Goal: Task Accomplishment & Management: Use online tool/utility

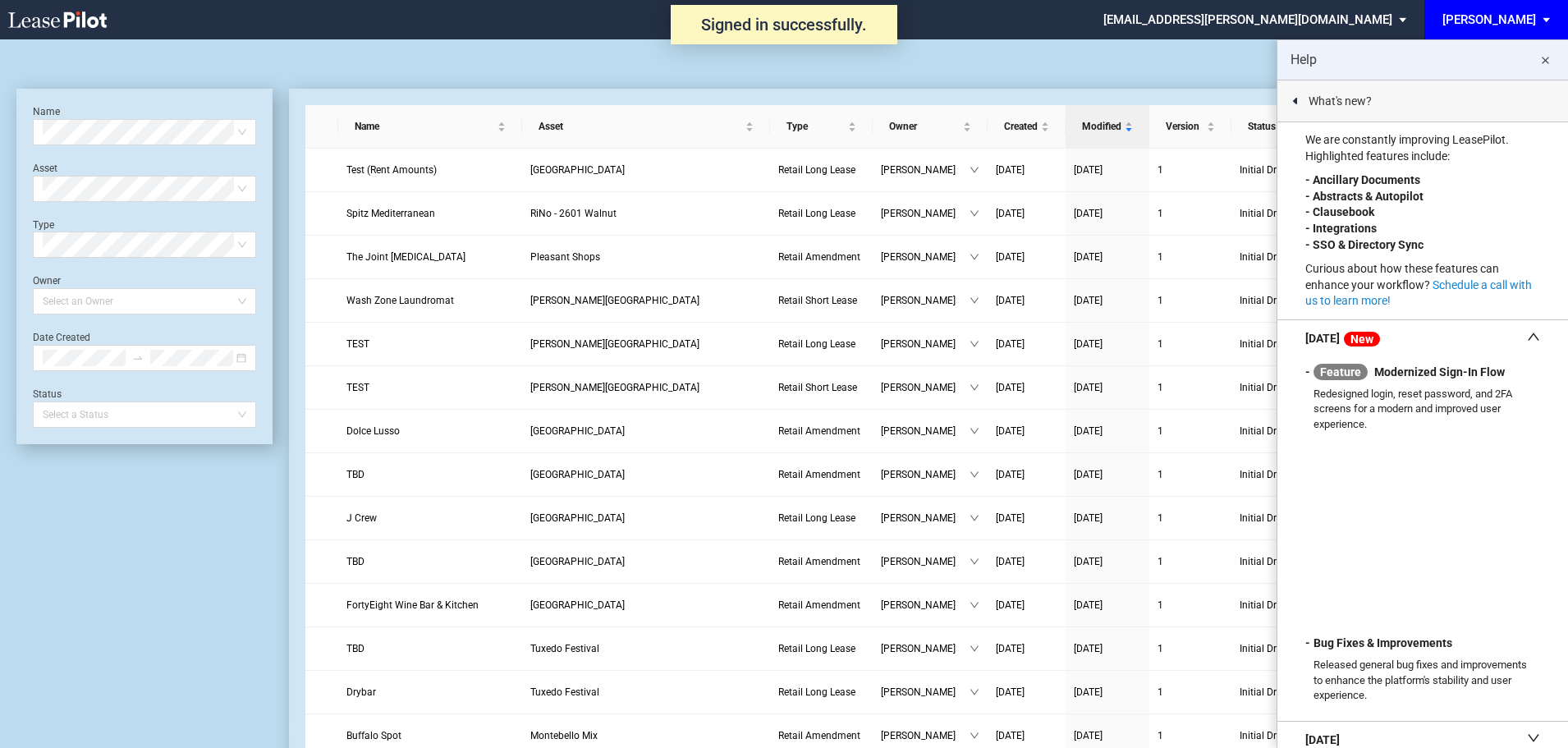
click at [1550, 57] on md-icon "close" at bounding box center [1545, 61] width 20 height 20
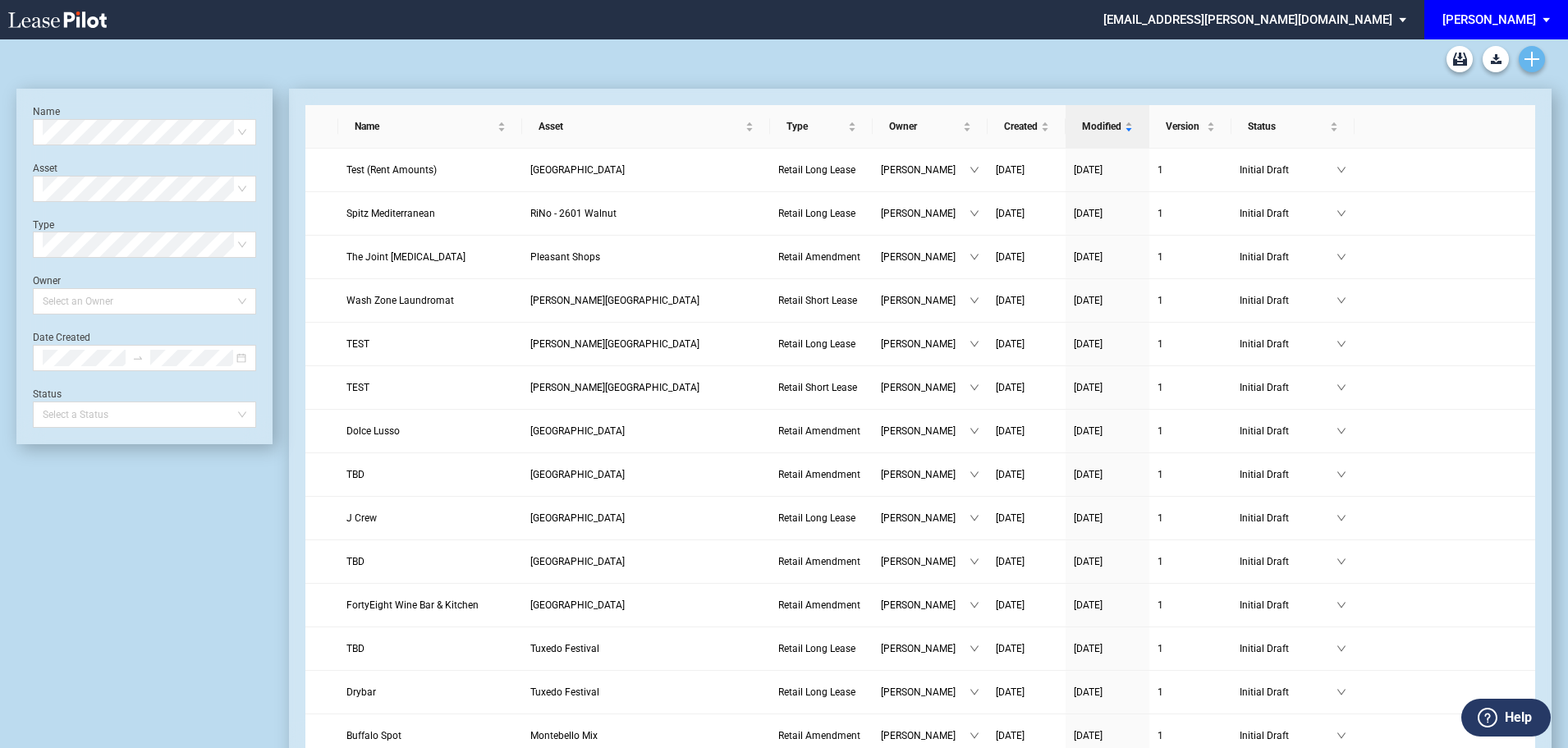
click at [1535, 57] on icon "Create new document" at bounding box center [1532, 59] width 15 height 15
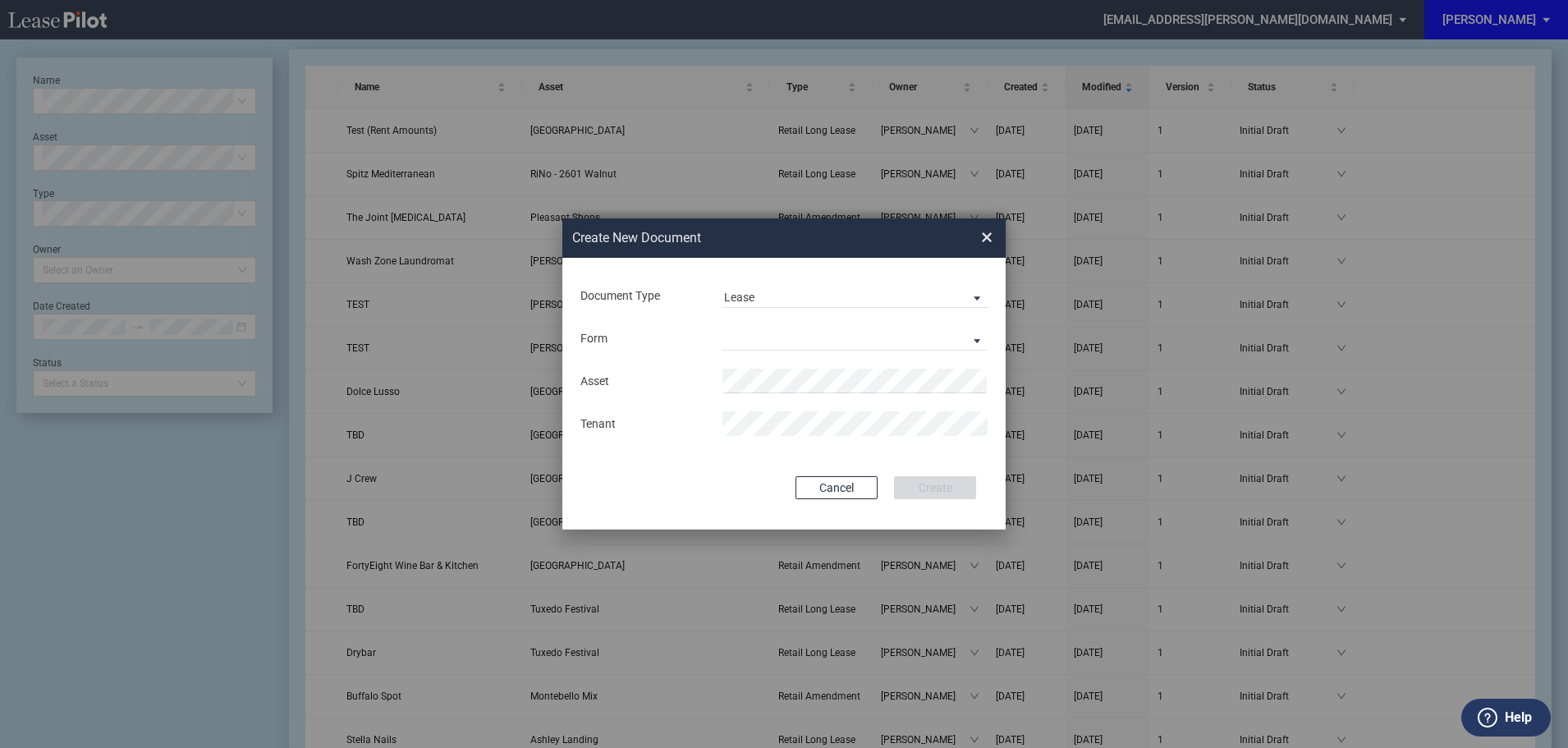
click at [767, 325] on md-input-container "Form Retail Long Lease Retail Short Lease" at bounding box center [784, 337] width 411 height 28
click at [762, 331] on md-select "Retail Long Lease Retail Short Lease" at bounding box center [855, 338] width 266 height 25
click at [759, 342] on div "Retail Long Lease" at bounding box center [776, 340] width 104 height 18
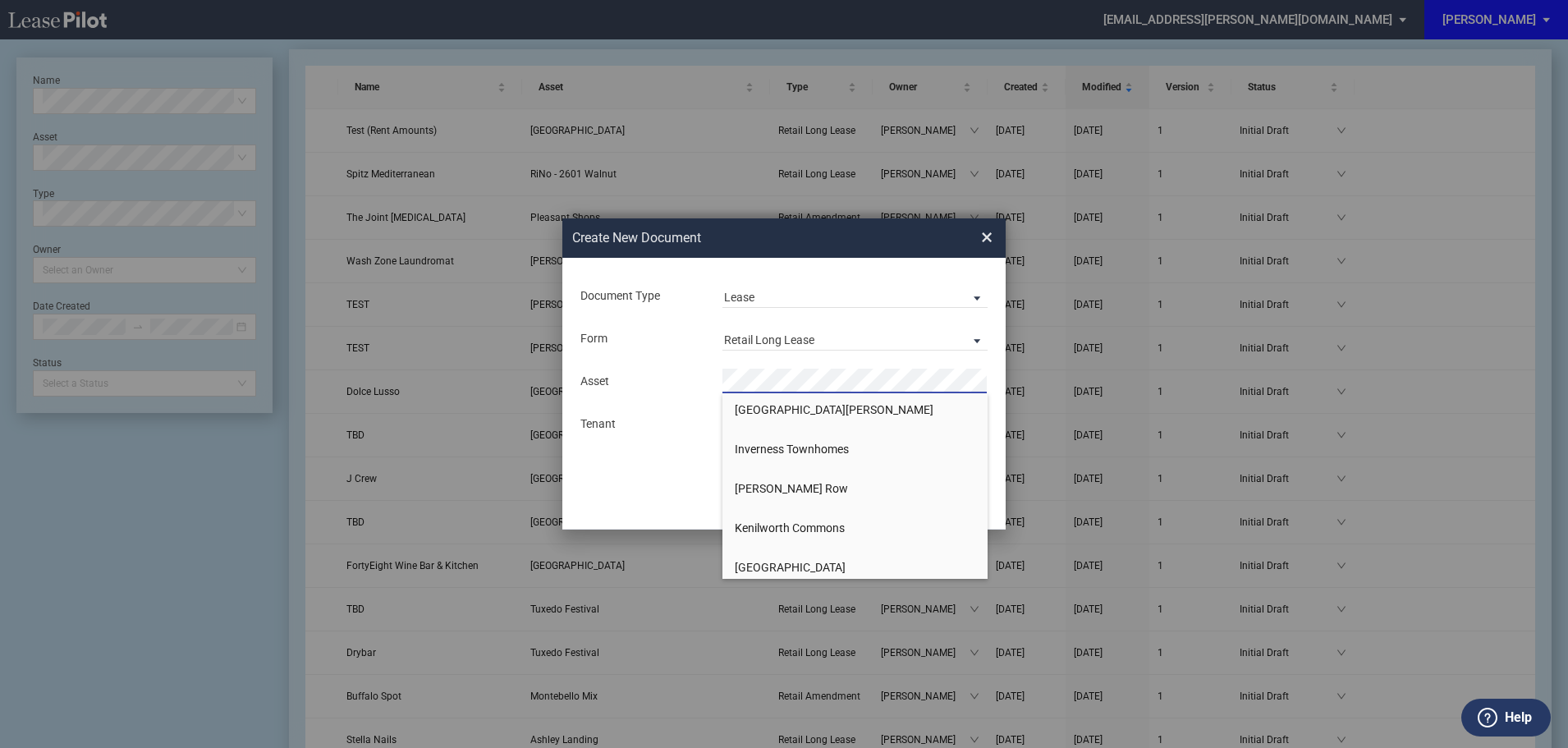
scroll to position [1642, 0]
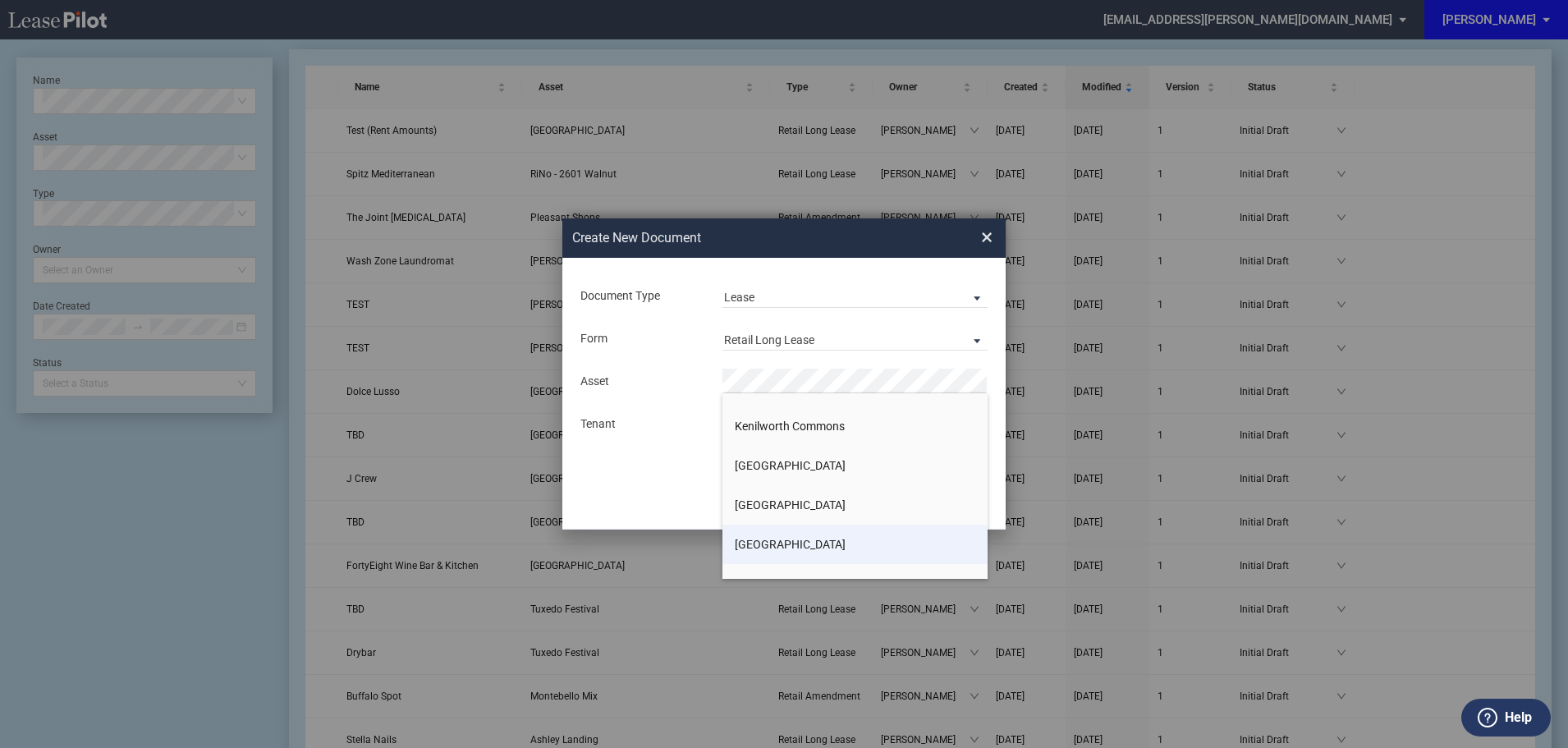
click at [785, 542] on span "[GEOGRAPHIC_DATA]" at bounding box center [790, 544] width 111 height 13
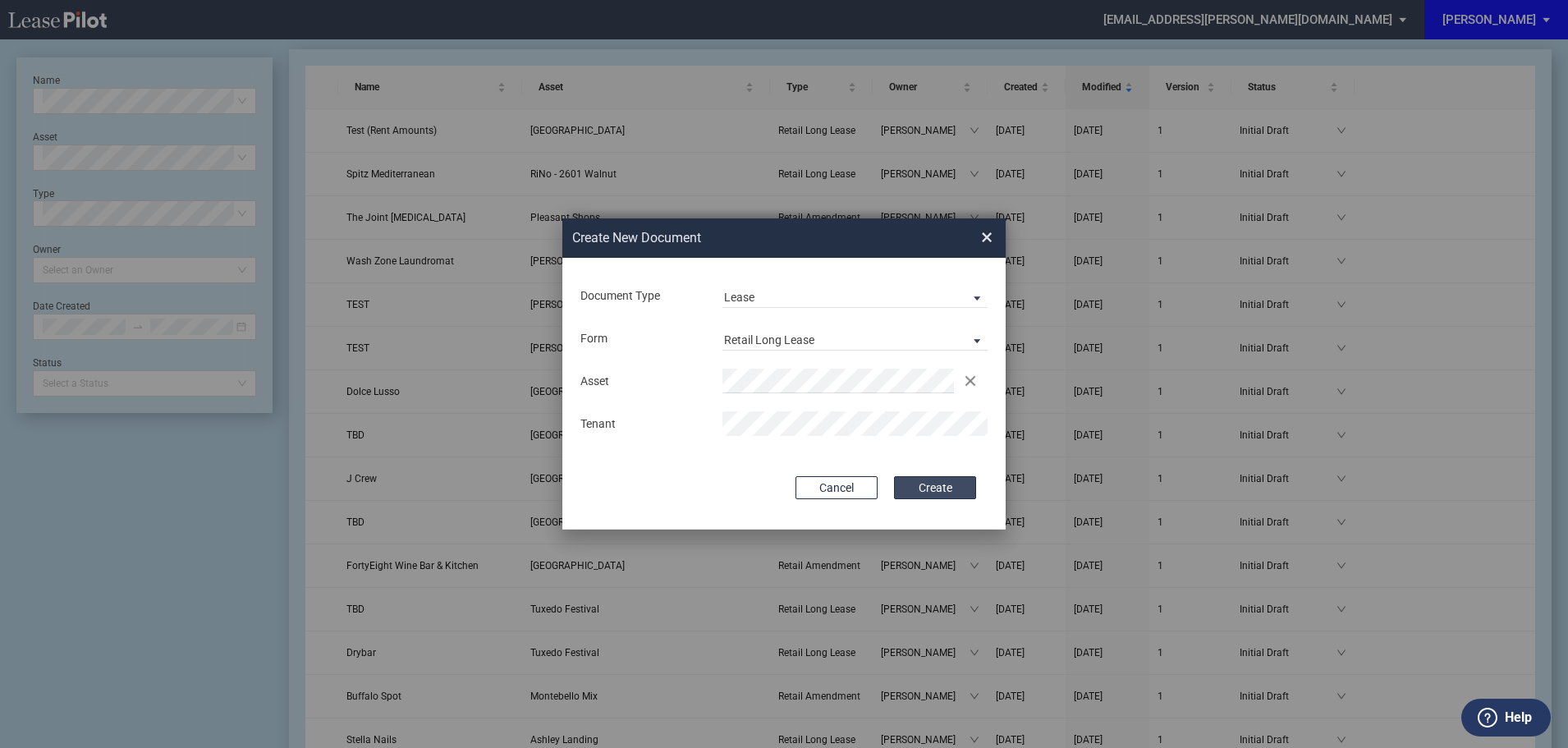
click at [926, 484] on button "Create" at bounding box center [935, 488] width 82 height 23
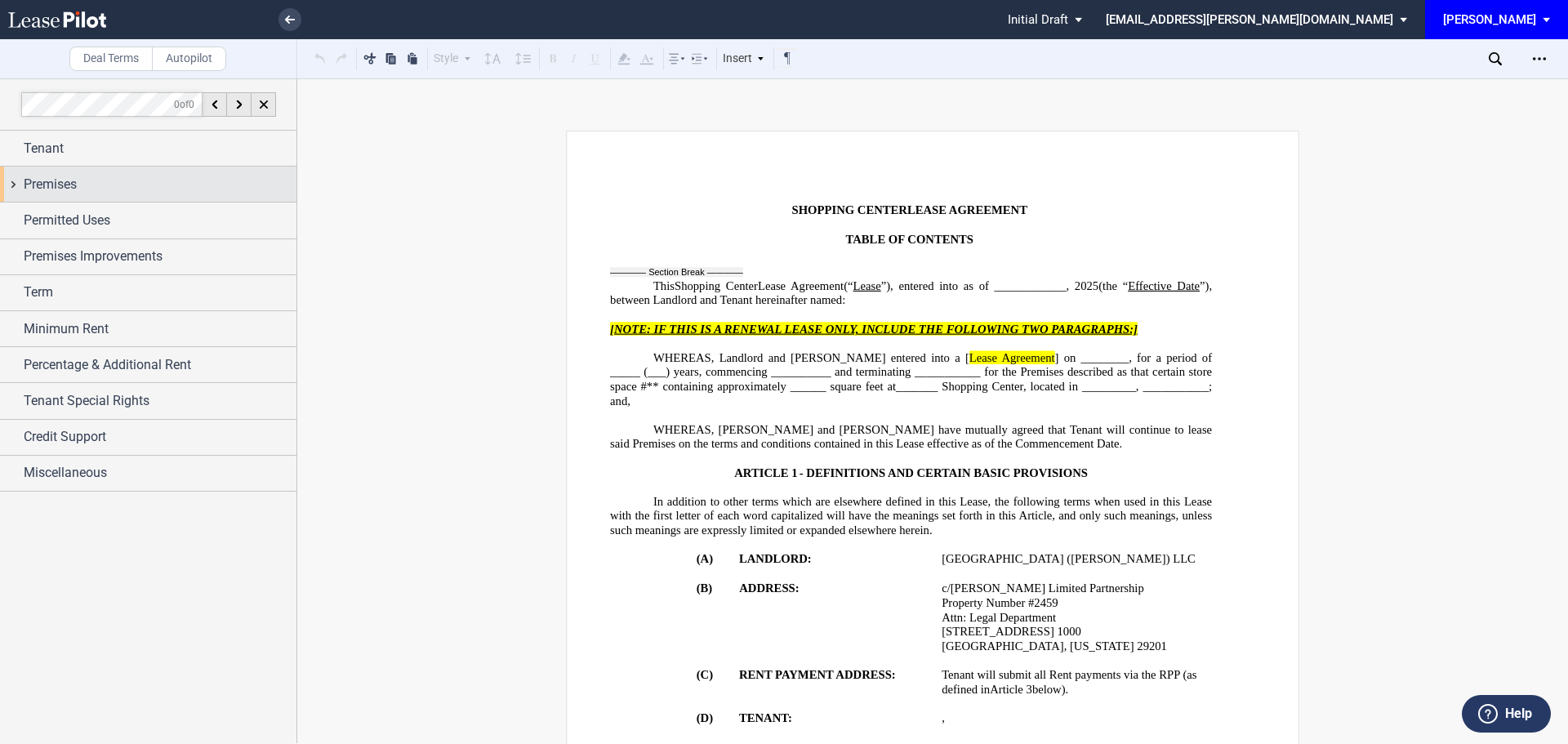
click at [34, 182] on span "Premises" at bounding box center [51, 184] width 53 height 20
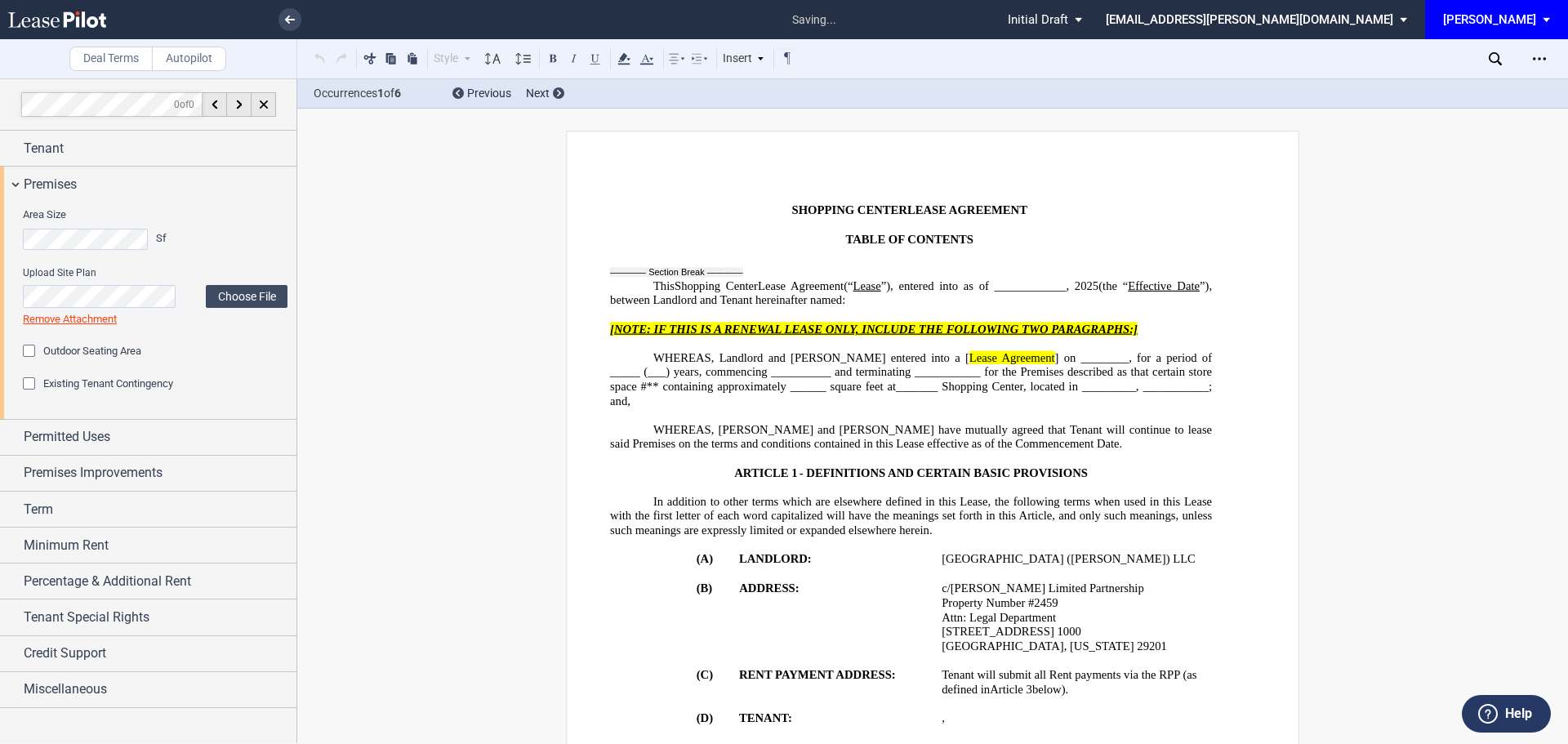
scroll to position [561, 0]
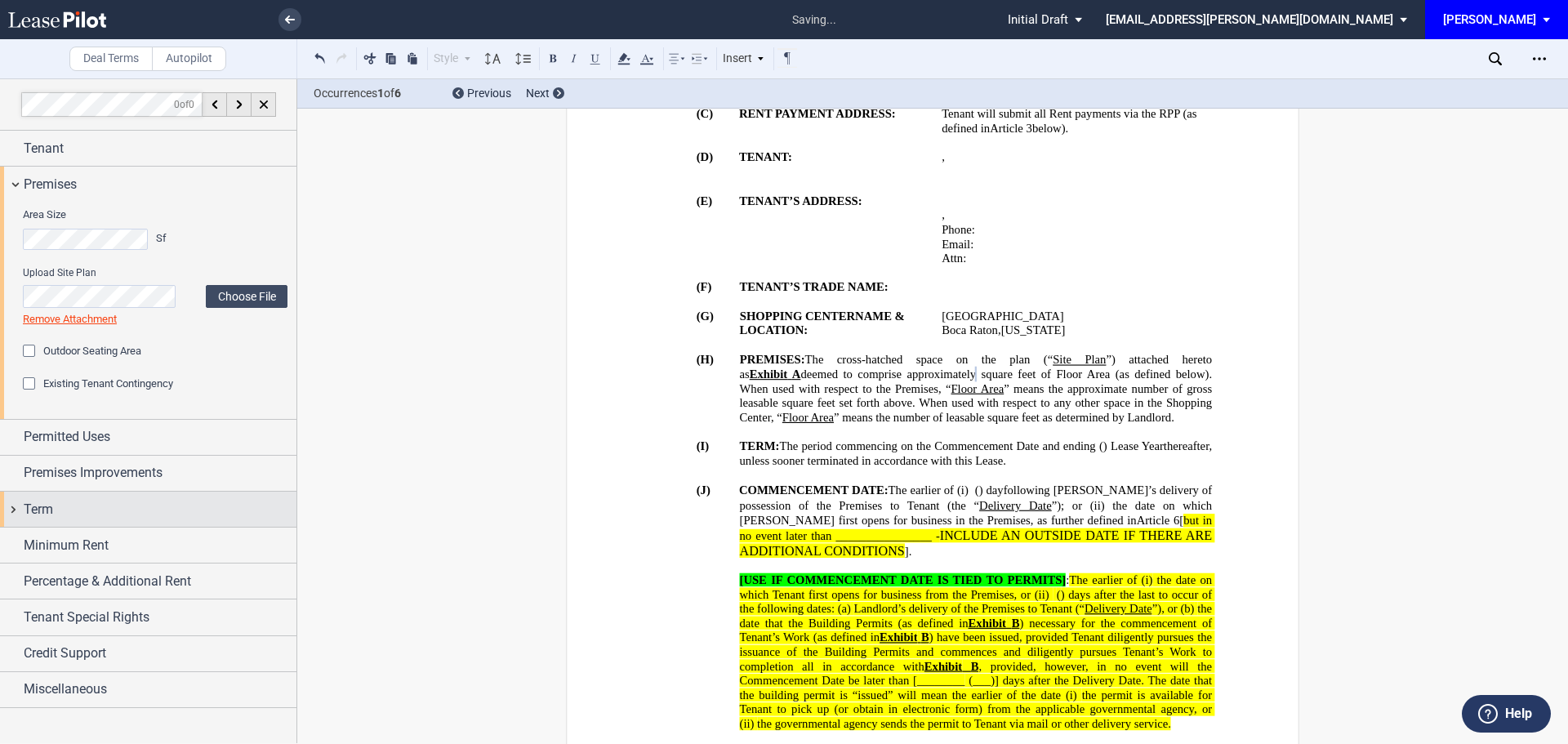
click at [39, 513] on span "Term" at bounding box center [38, 510] width 29 height 20
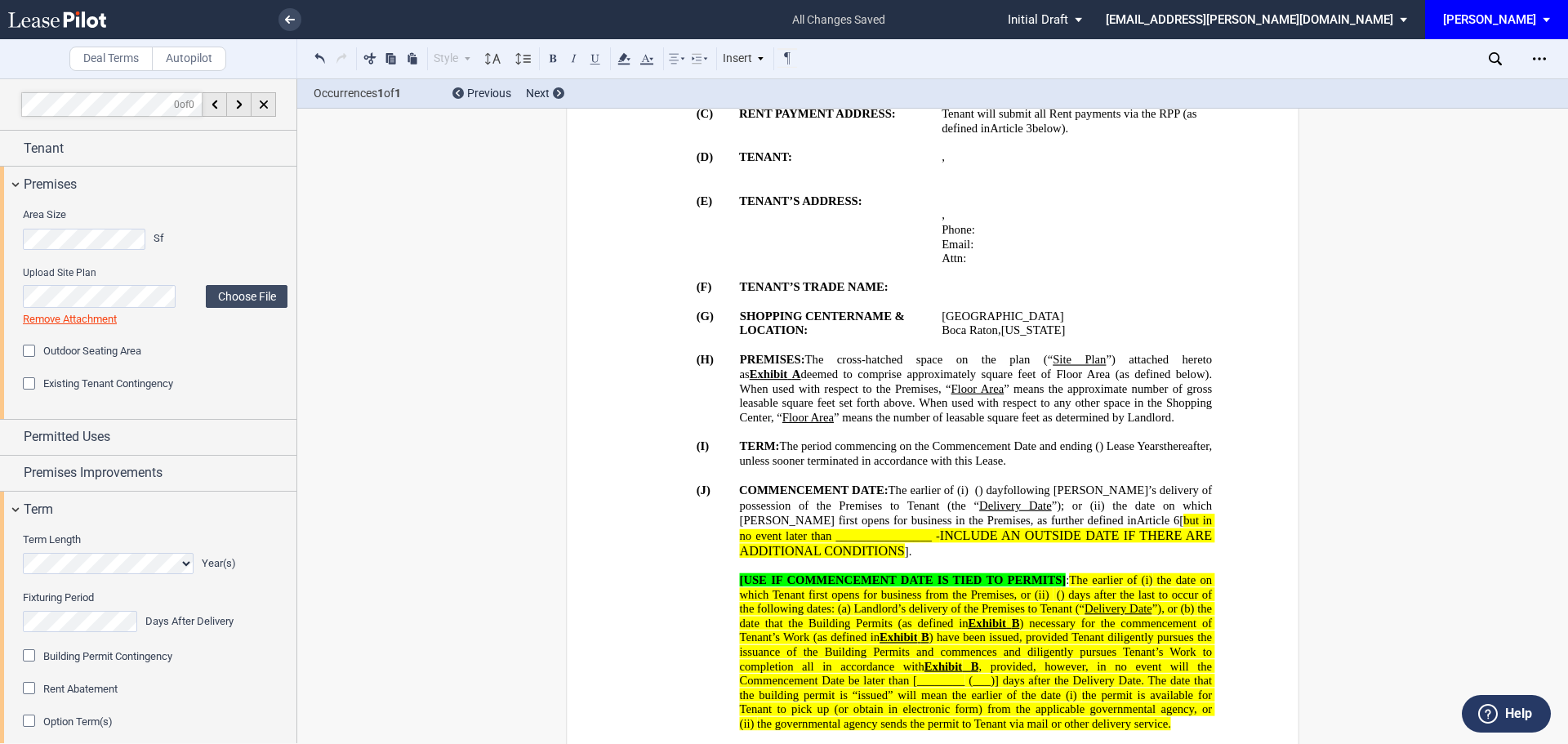
scroll to position [194, 0]
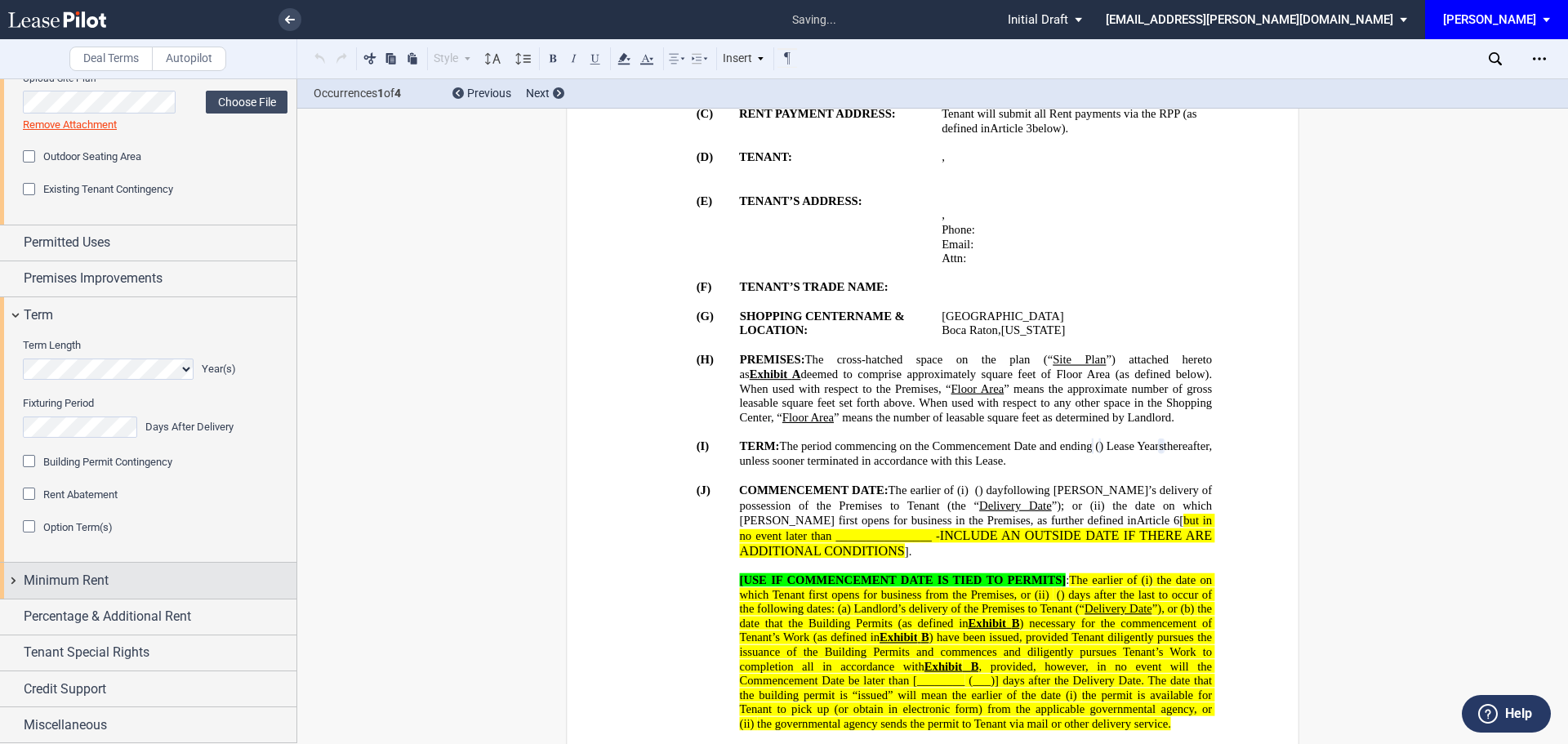
click at [58, 581] on span "Minimum Rent" at bounding box center [66, 580] width 85 height 20
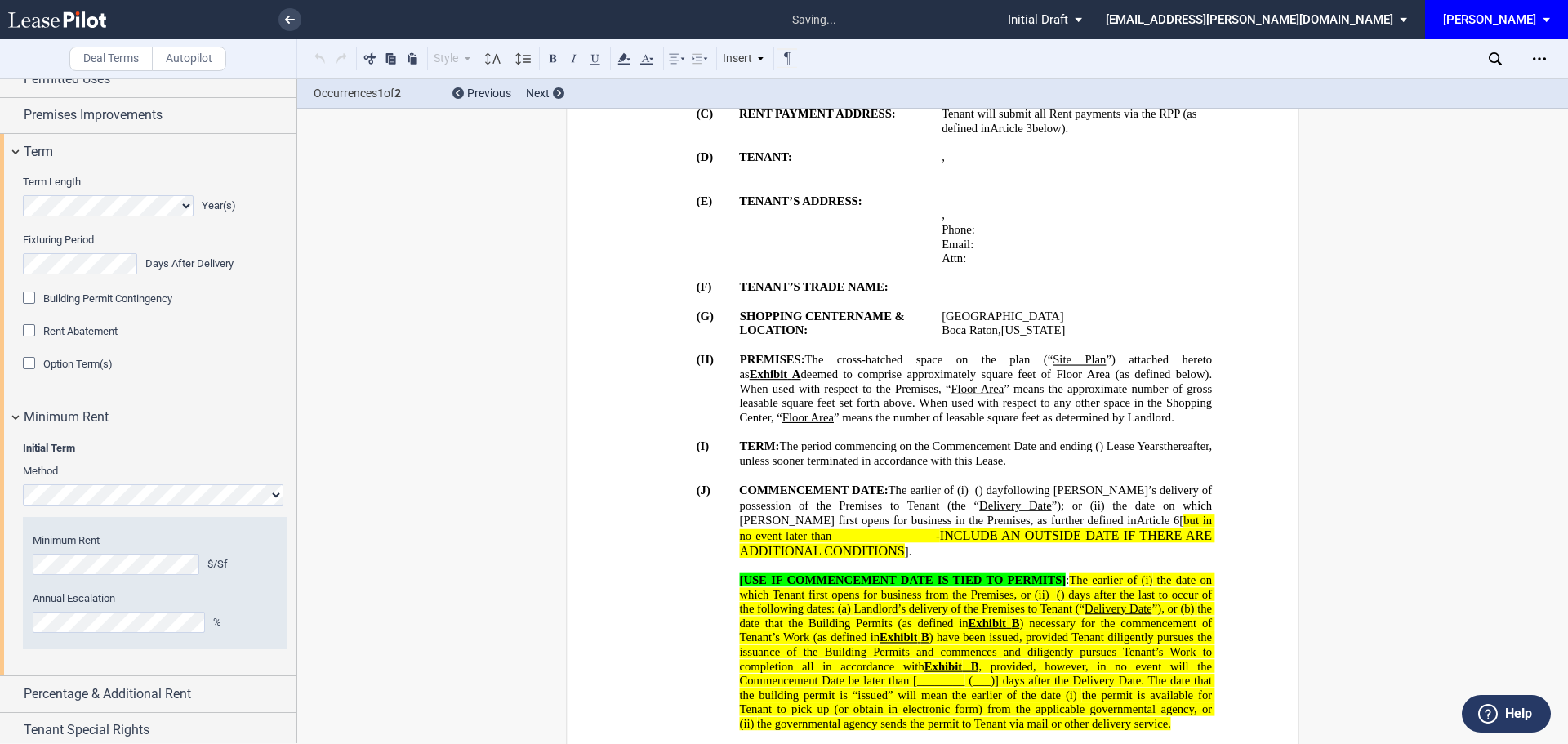
scroll to position [975, 0]
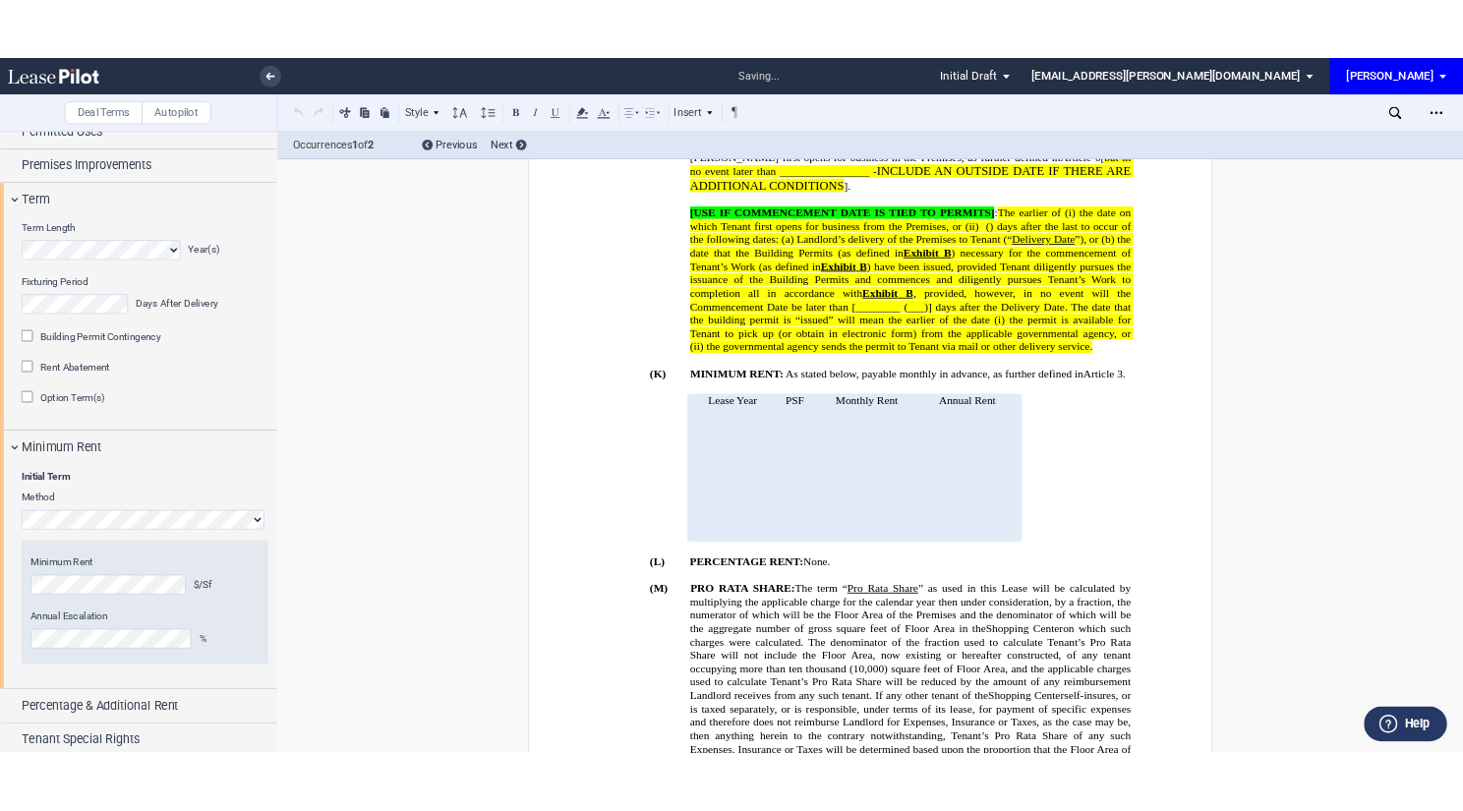
scroll to position [524, 0]
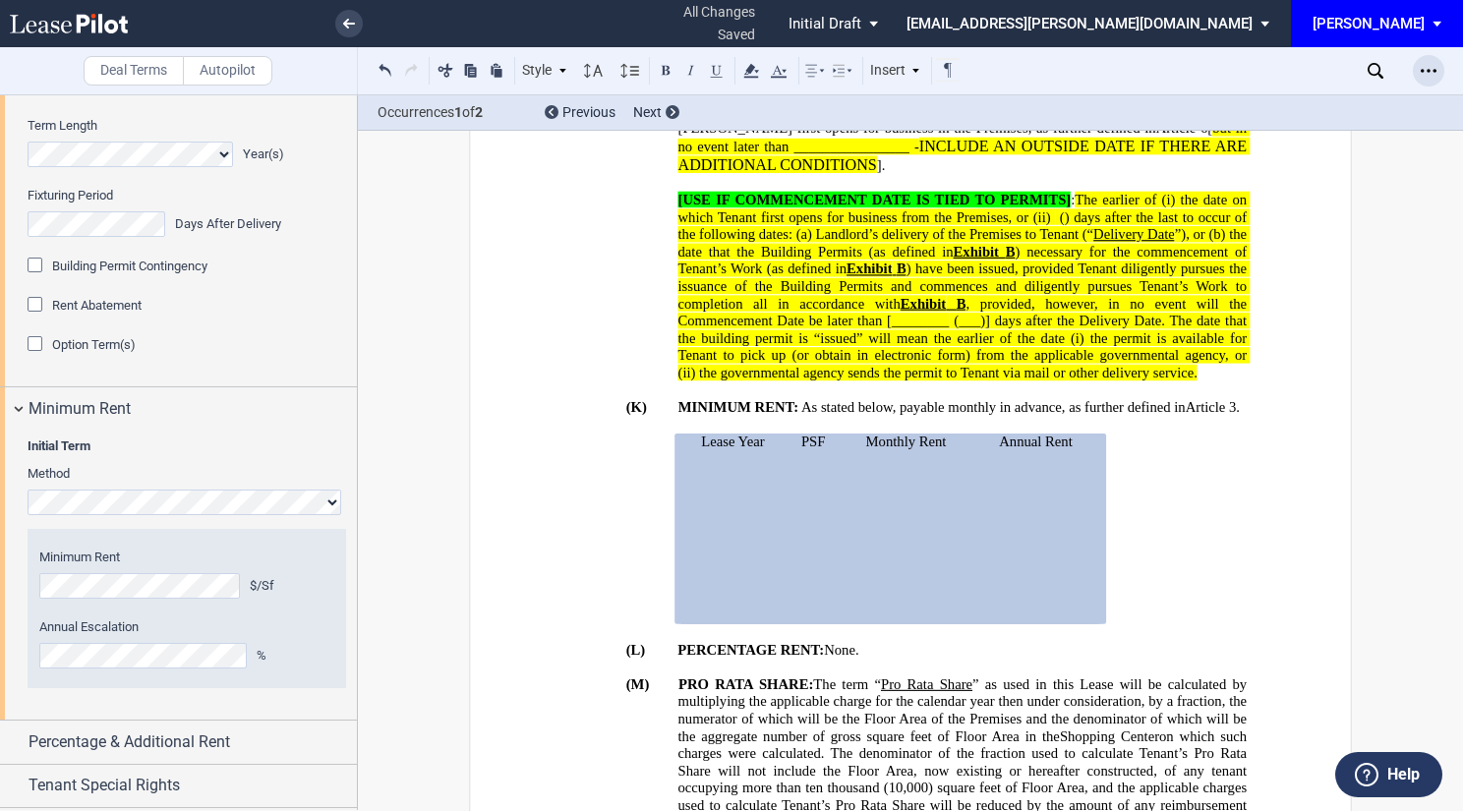
click at [1429, 68] on icon "Open Lease options menu" at bounding box center [1429, 71] width 16 height 16
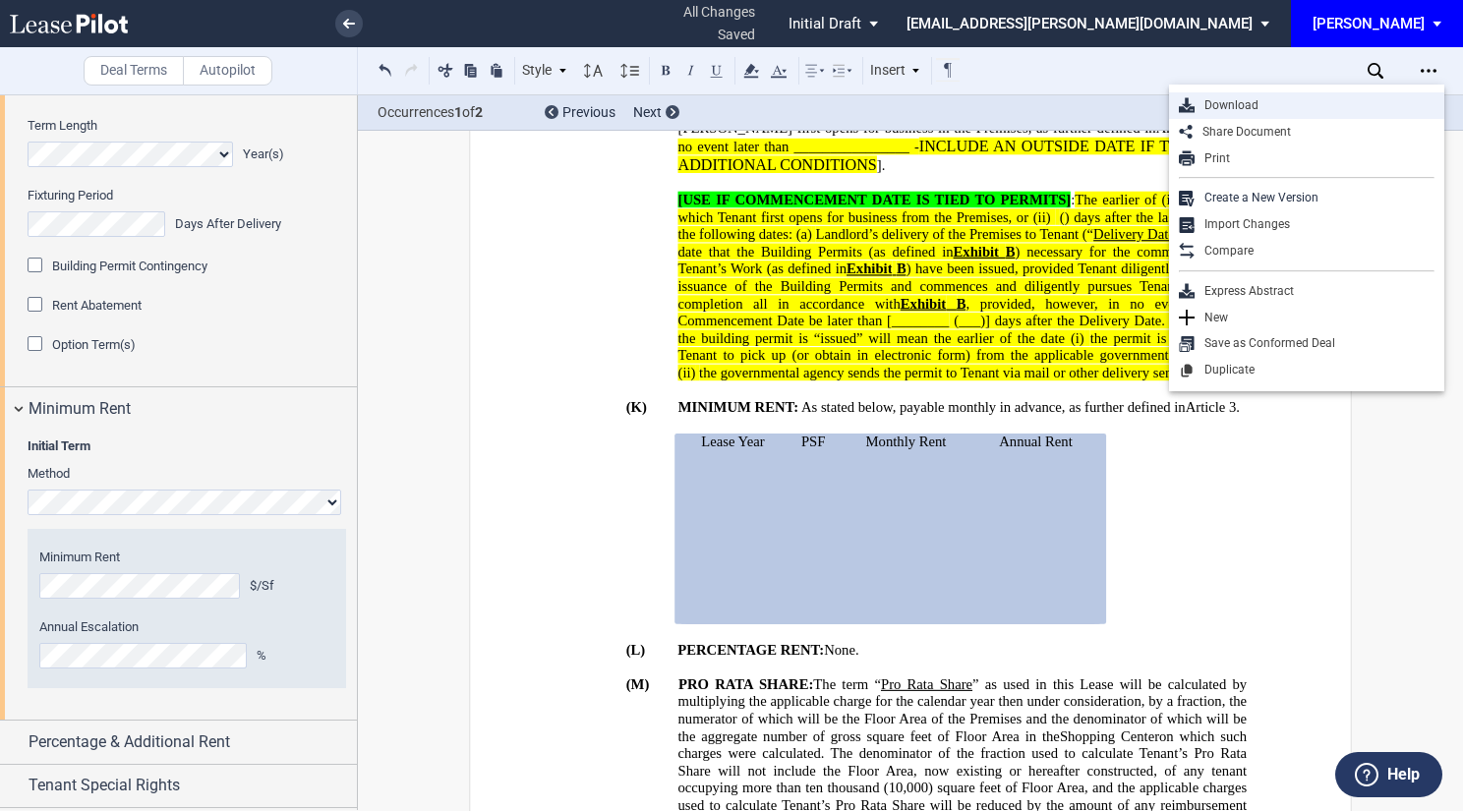
click at [1223, 107] on div "Download" at bounding box center [1315, 105] width 240 height 17
